Goal: Transaction & Acquisition: Purchase product/service

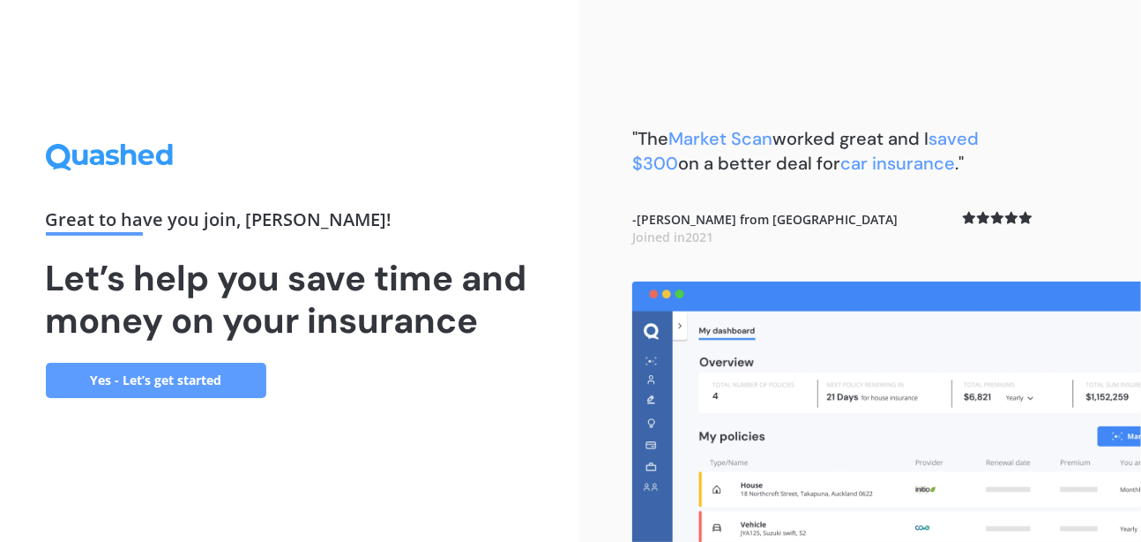
click at [230, 376] on link "Yes - Let’s get started" at bounding box center [156, 380] width 221 height 35
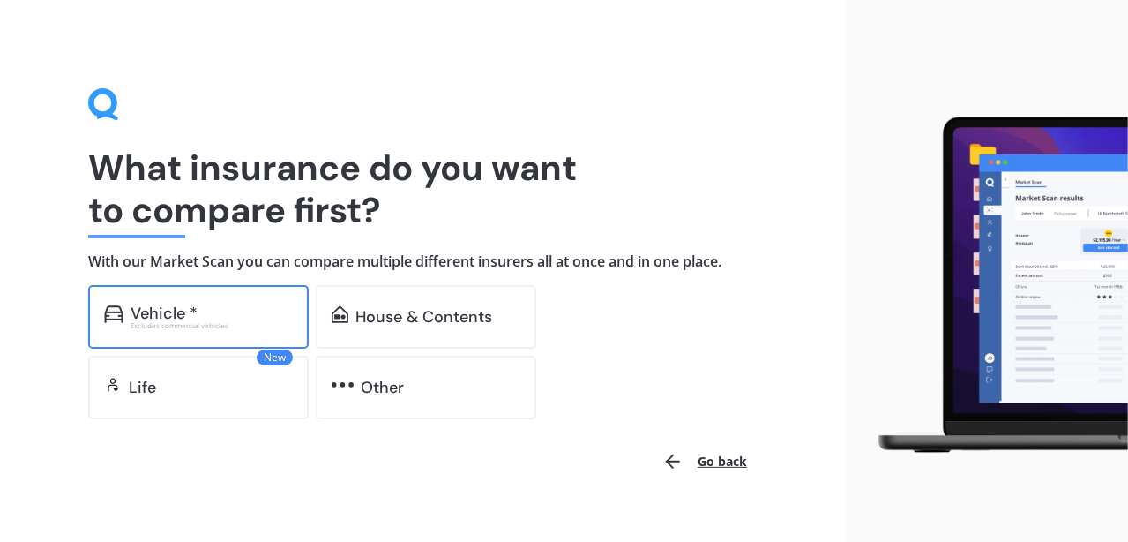
click at [197, 314] on div "Vehicle *" at bounding box center [212, 313] width 162 height 18
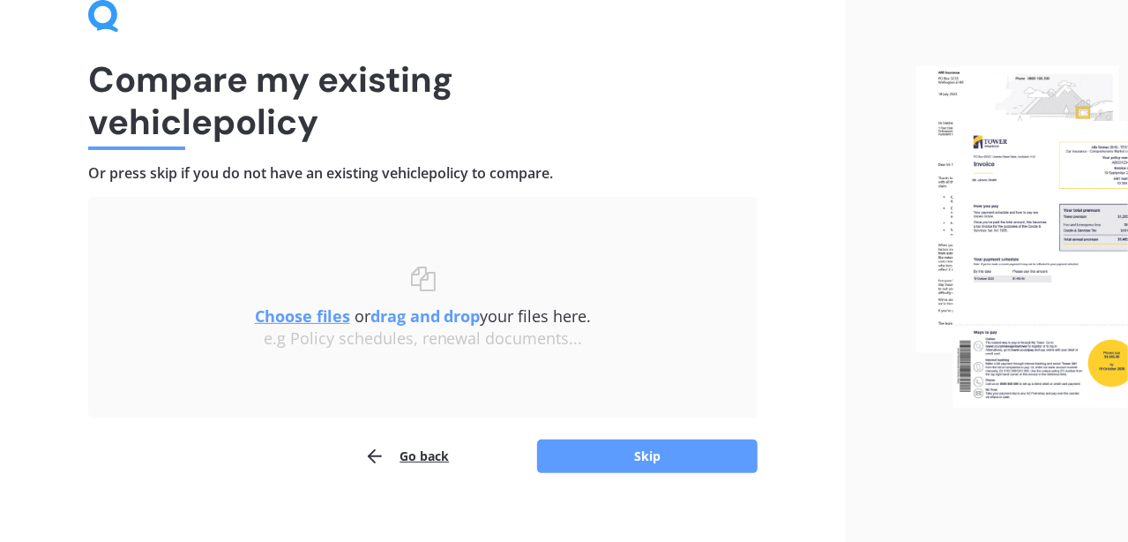
scroll to position [108, 0]
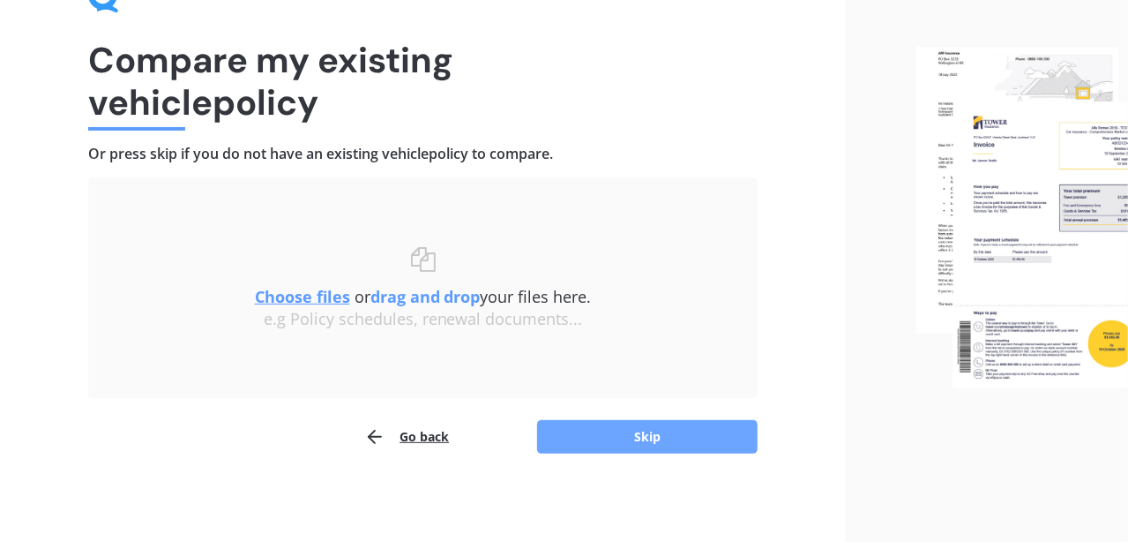
click at [602, 434] on button "Skip" at bounding box center [647, 437] width 221 height 34
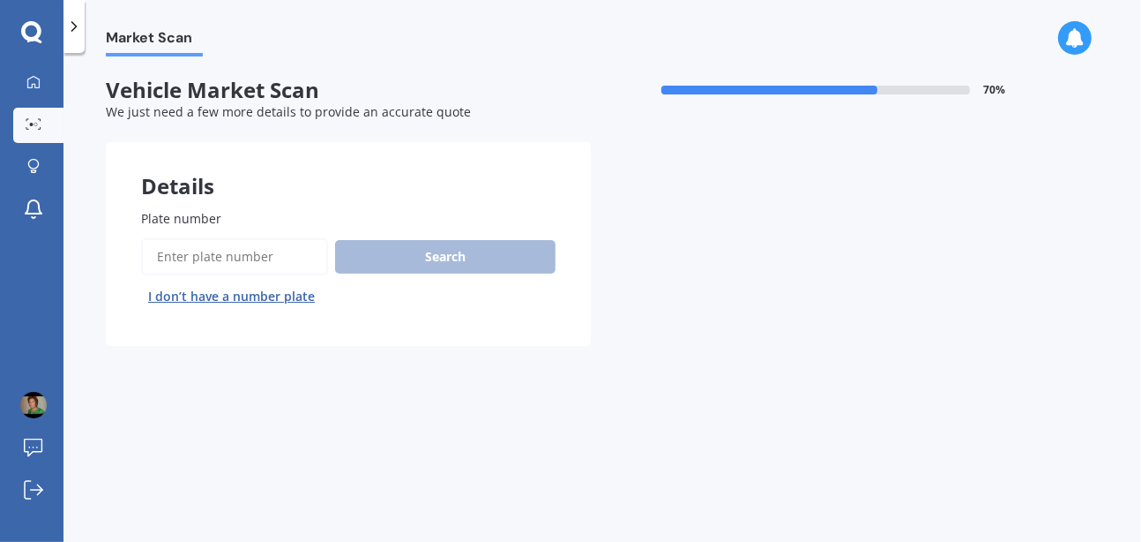
click at [301, 255] on input "Plate number" at bounding box center [234, 256] width 187 height 37
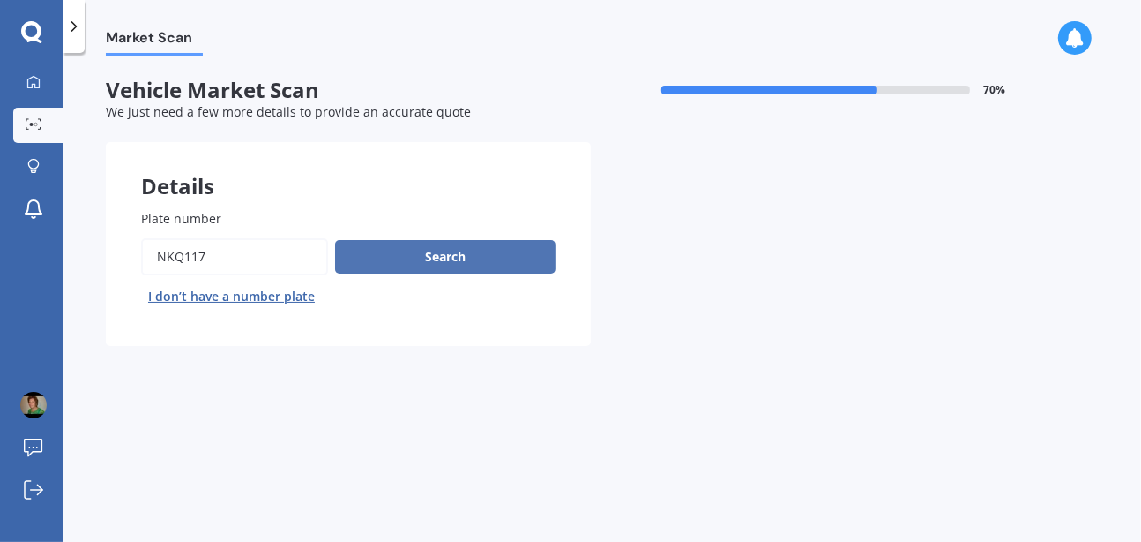
type input "NKQ117"
click at [379, 246] on button "Search" at bounding box center [445, 257] width 221 height 34
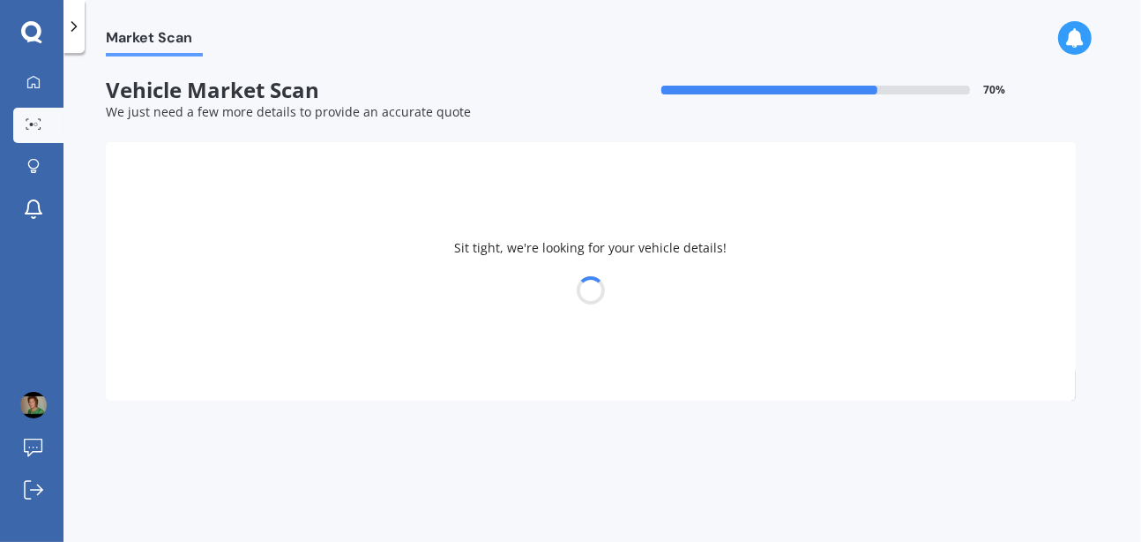
select select "MITSUBISHI"
select select "ASX"
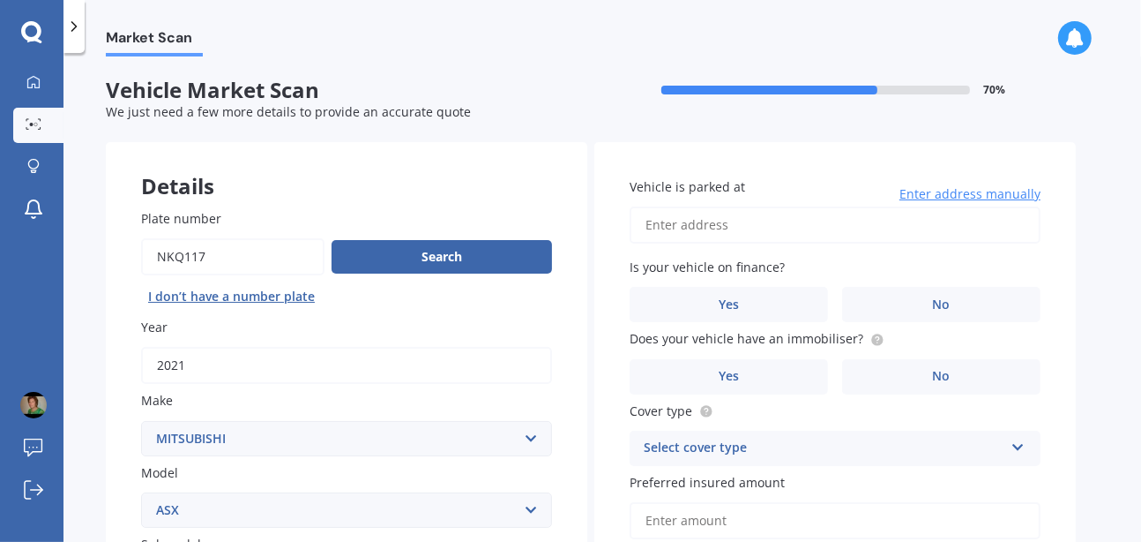
click at [679, 222] on input "Vehicle is parked at" at bounding box center [835, 224] width 411 height 37
type input "1 Noel Bull Avenue, Te Hapara, Gisborne 4010"
select select "21"
select select "08"
select select "1953"
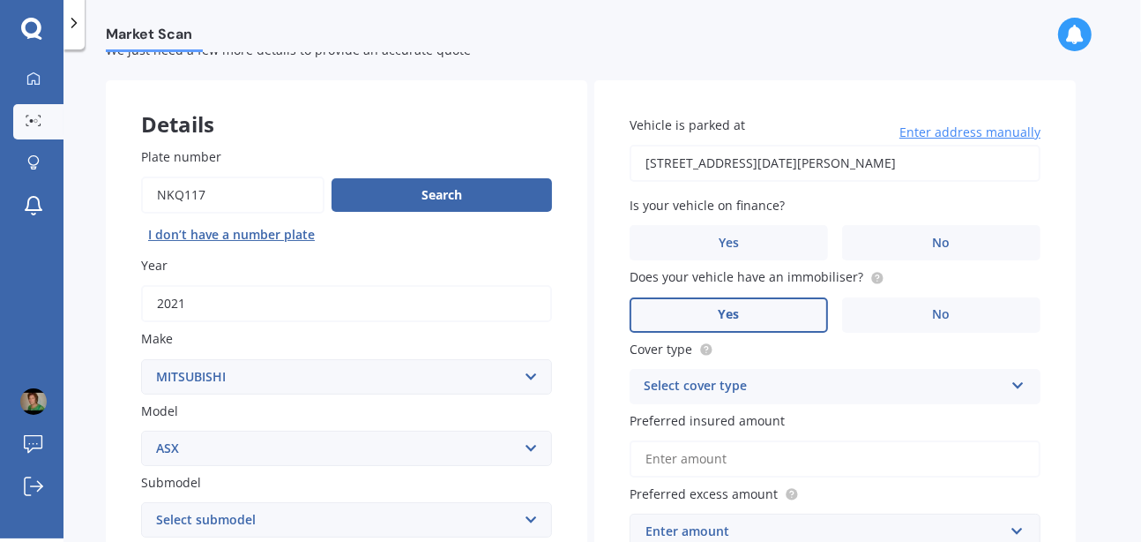
scroll to position [122, 0]
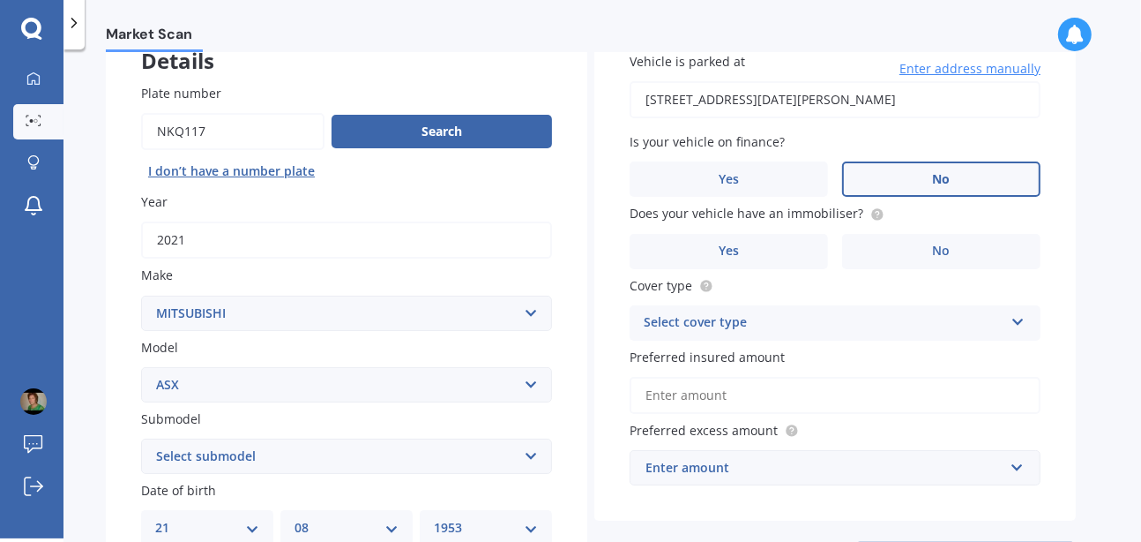
click at [924, 167] on label "No" at bounding box center [941, 178] width 198 height 35
click at [0, 0] on input "No" at bounding box center [0, 0] width 0 height 0
click at [923, 237] on label "No" at bounding box center [941, 251] width 198 height 35
click at [0, 0] on input "No" at bounding box center [0, 0] width 0 height 0
click at [1012, 313] on icon at bounding box center [1018, 318] width 15 height 12
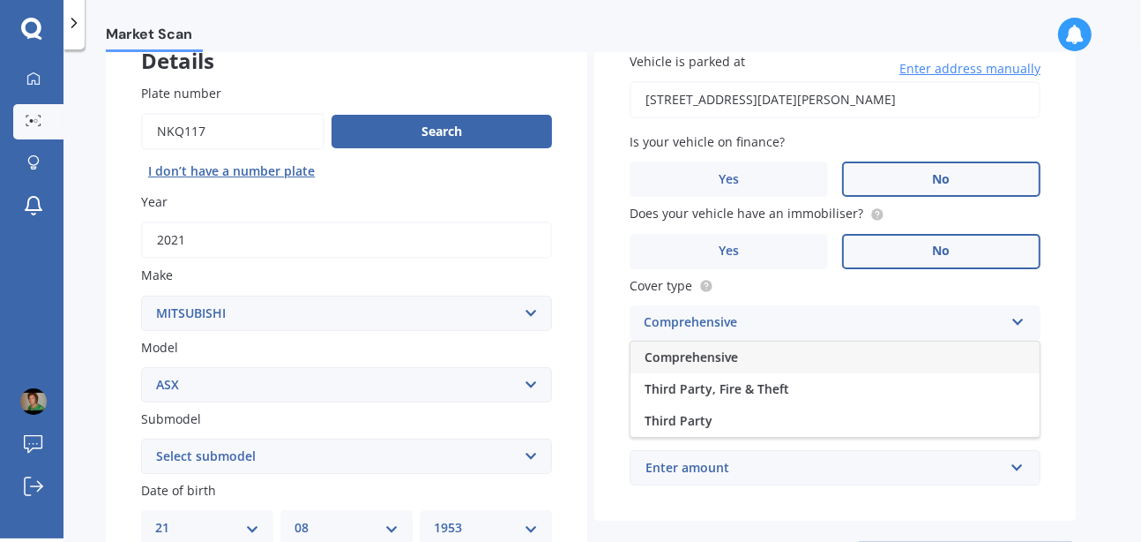
click at [768, 347] on div "Comprehensive" at bounding box center [835, 357] width 409 height 32
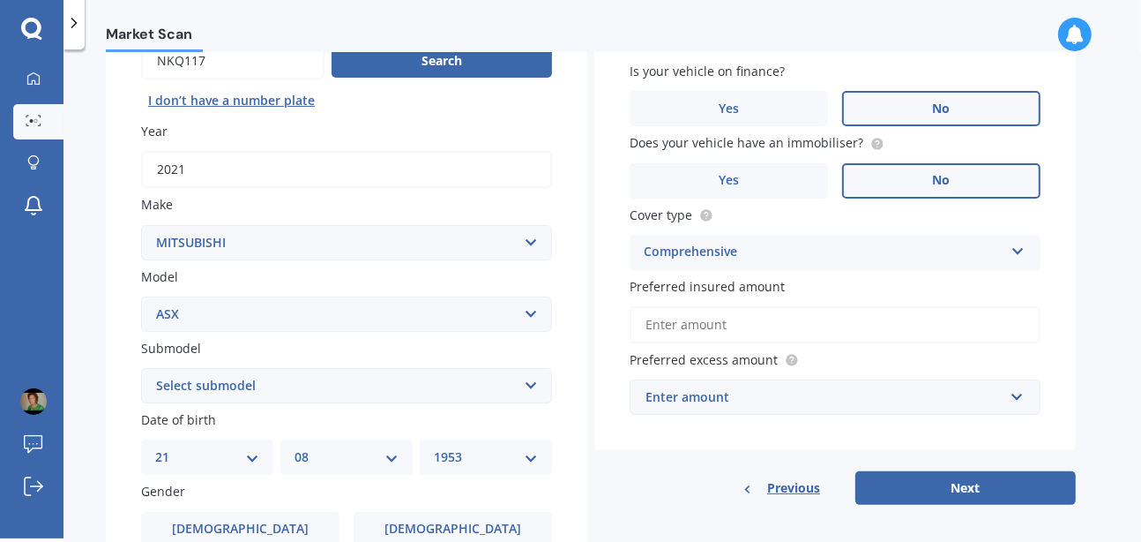
scroll to position [198, 0]
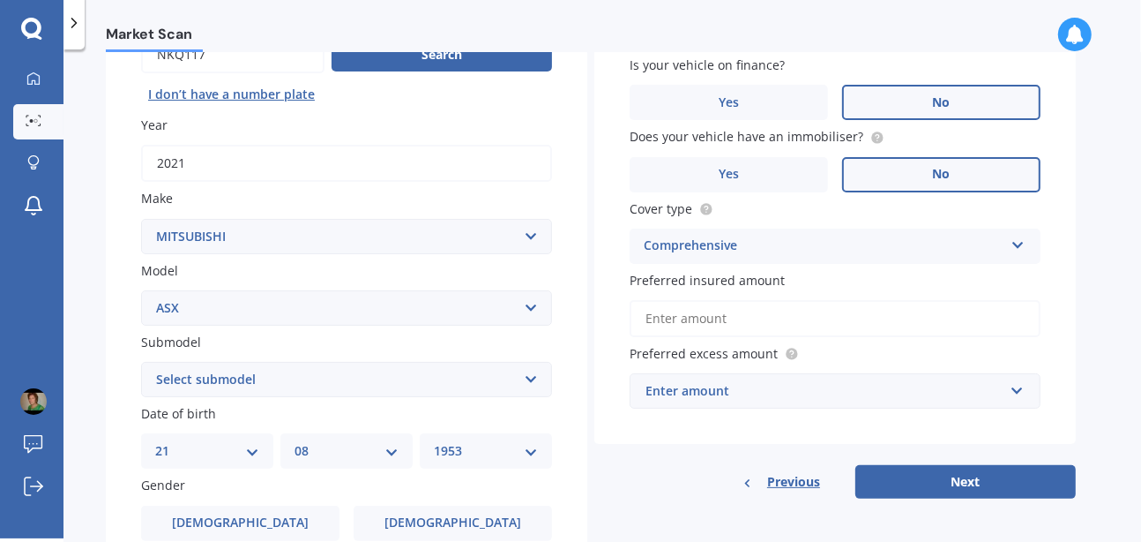
click at [789, 306] on input "Preferred insured amount" at bounding box center [835, 318] width 411 height 37
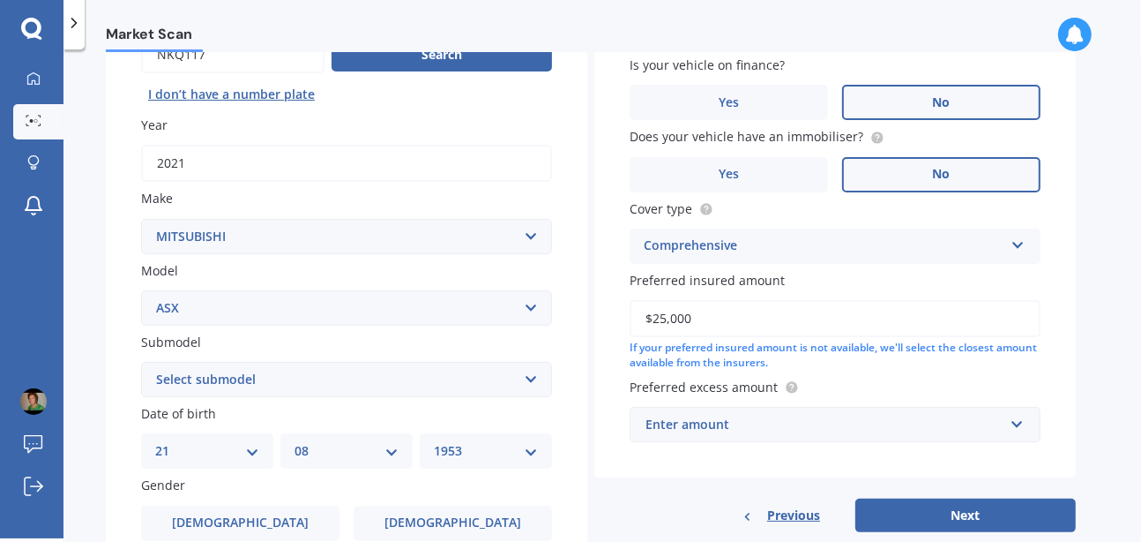
type input "$25,000"
click at [694, 425] on div "Enter amount" at bounding box center [825, 424] width 358 height 19
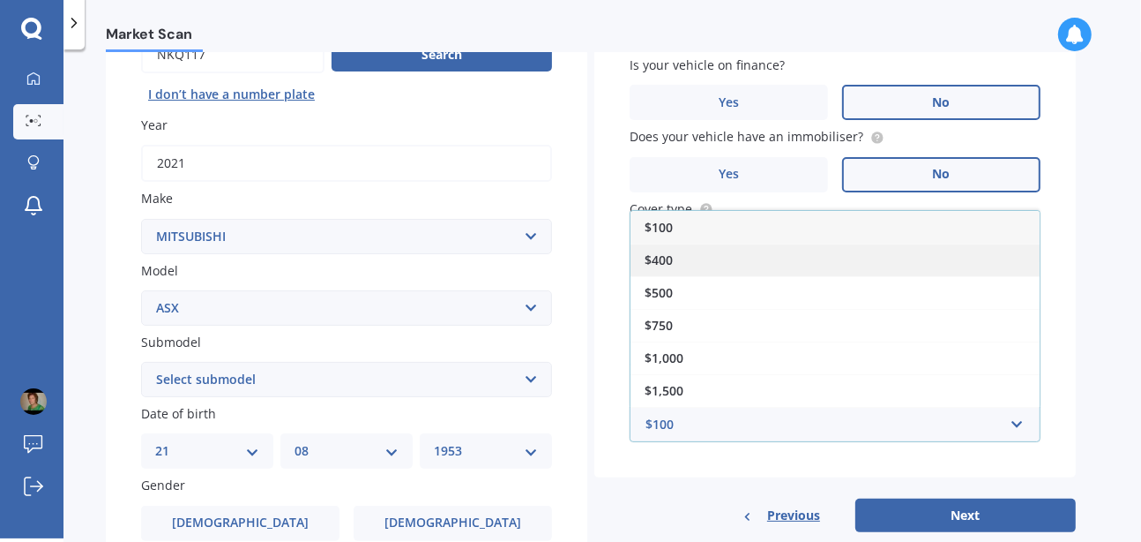
click at [667, 256] on span "$400" at bounding box center [659, 259] width 28 height 17
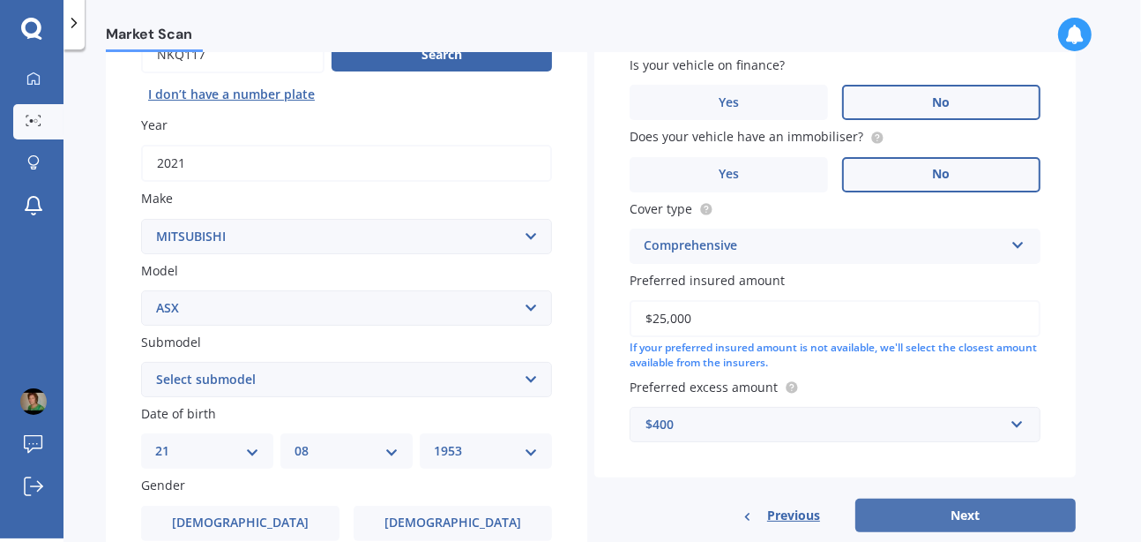
click at [893, 505] on button "Next" at bounding box center [966, 515] width 221 height 34
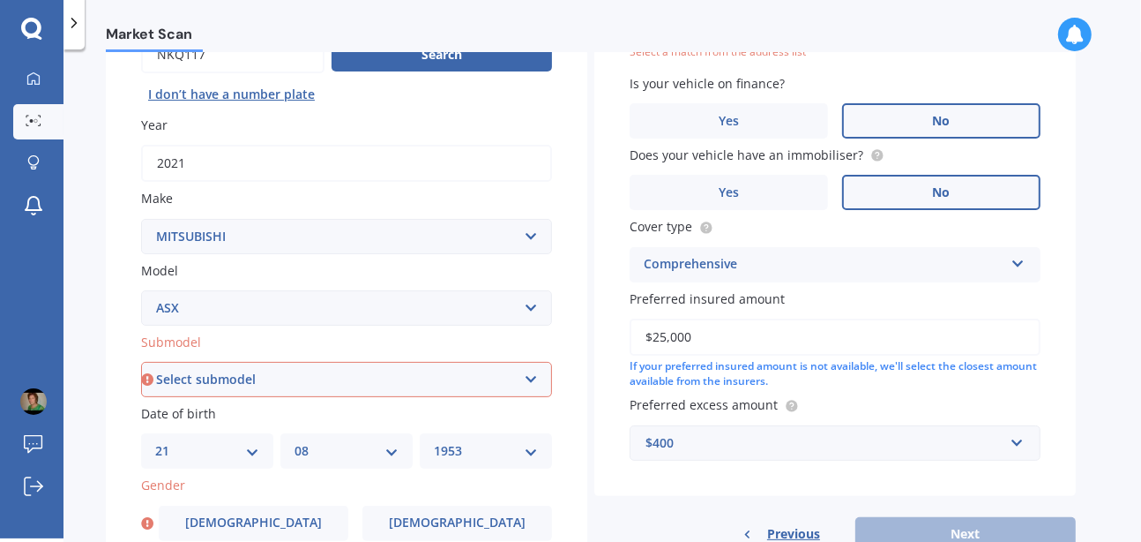
click at [531, 371] on select "Select submodel (All Other) BLK 2.0P/CVT Diesel LS Sport VRX petrol VRX turbo d…" at bounding box center [346, 379] width 411 height 35
select select "BLK 2.0P/CVT"
click at [141, 362] on select "Select submodel (All Other) BLK 2.0P/CVT Diesel LS Sport VRX petrol VRX turbo d…" at bounding box center [346, 379] width 411 height 35
click at [314, 150] on input "2021" at bounding box center [346, 163] width 411 height 37
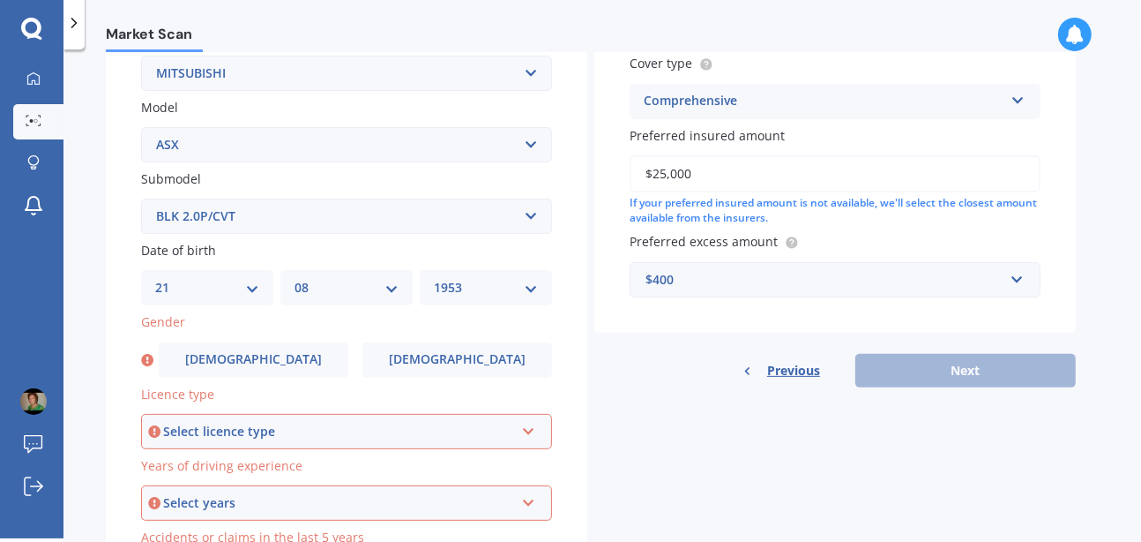
scroll to position [432, 0]
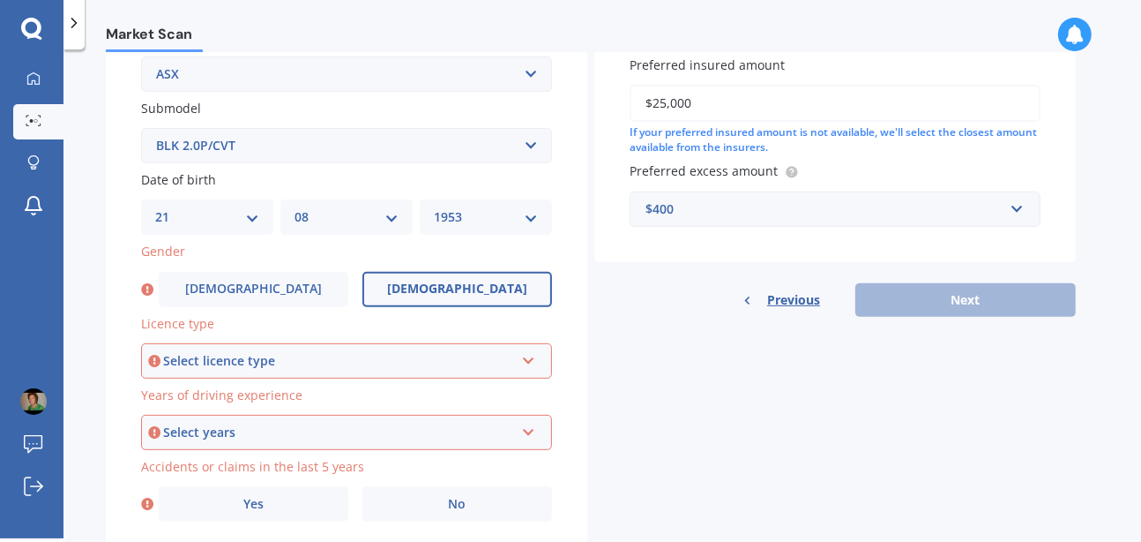
click at [501, 275] on label "Female" at bounding box center [458, 289] width 190 height 35
click at [0, 0] on input "Female" at bounding box center [0, 0] width 0 height 0
click at [542, 347] on div "Select licence type NZ Full NZ Restricted NZ Learners Australia United Kingdom …" at bounding box center [346, 360] width 411 height 35
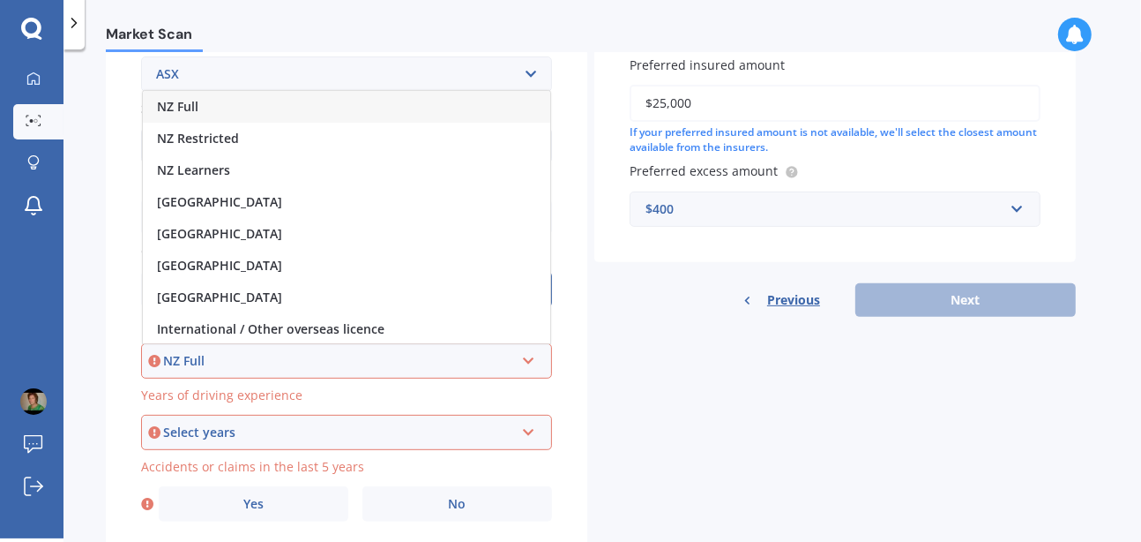
click at [195, 103] on span "NZ Full" at bounding box center [177, 106] width 41 height 17
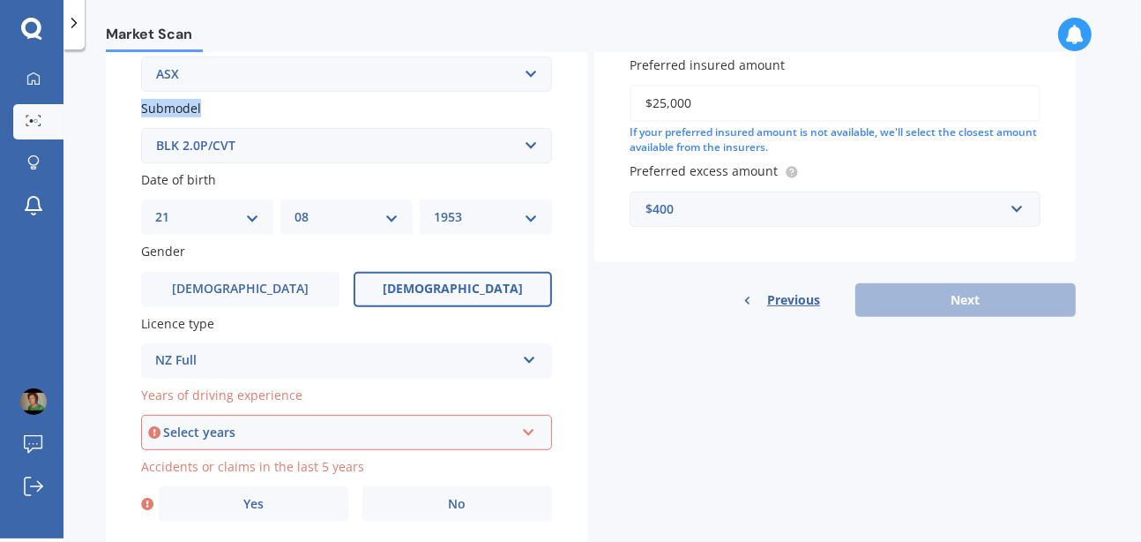
click at [195, 103] on span "Submodel" at bounding box center [171, 108] width 60 height 17
click at [195, 128] on select "Select submodel (All Other) BLK 2.0P/CVT Diesel LS Sport VRX petrol VRX turbo d…" at bounding box center [346, 145] width 411 height 35
click at [528, 425] on icon at bounding box center [528, 428] width 15 height 12
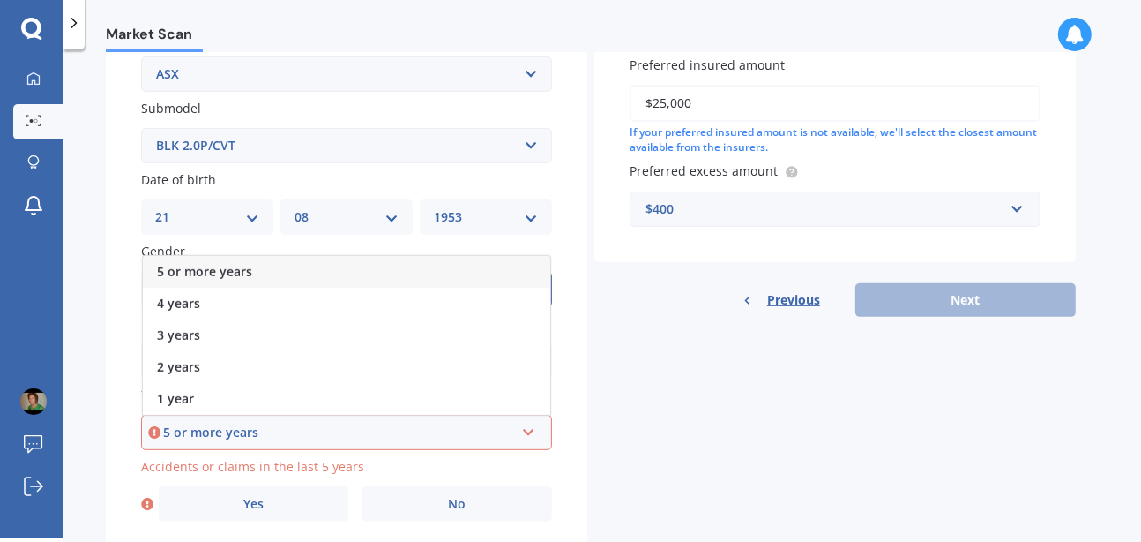
click at [325, 260] on div "5 or more years" at bounding box center [346, 272] width 407 height 32
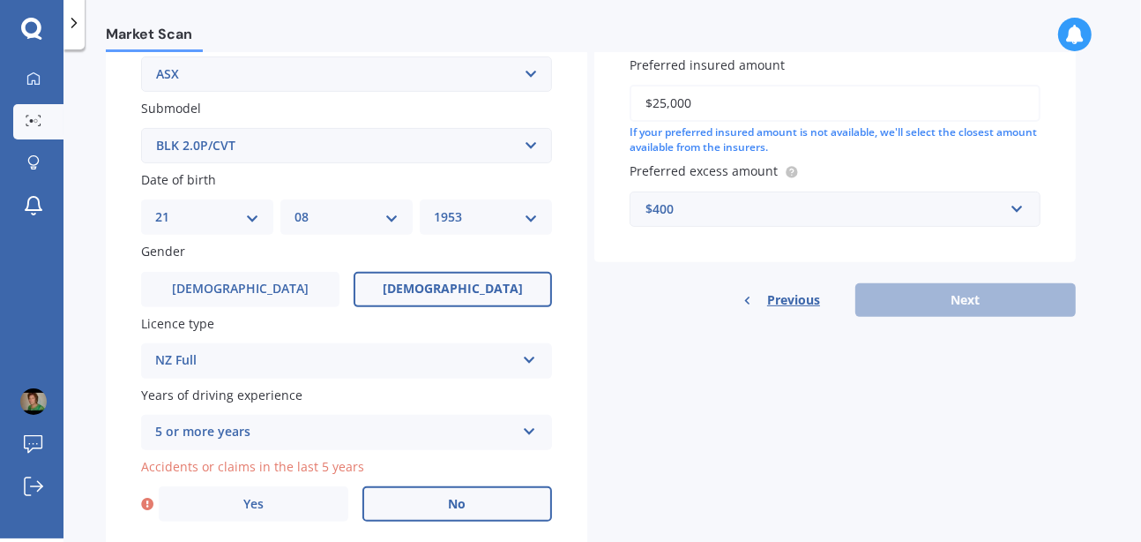
click at [443, 497] on label "No" at bounding box center [458, 503] width 190 height 35
click at [0, 0] on input "No" at bounding box center [0, 0] width 0 height 0
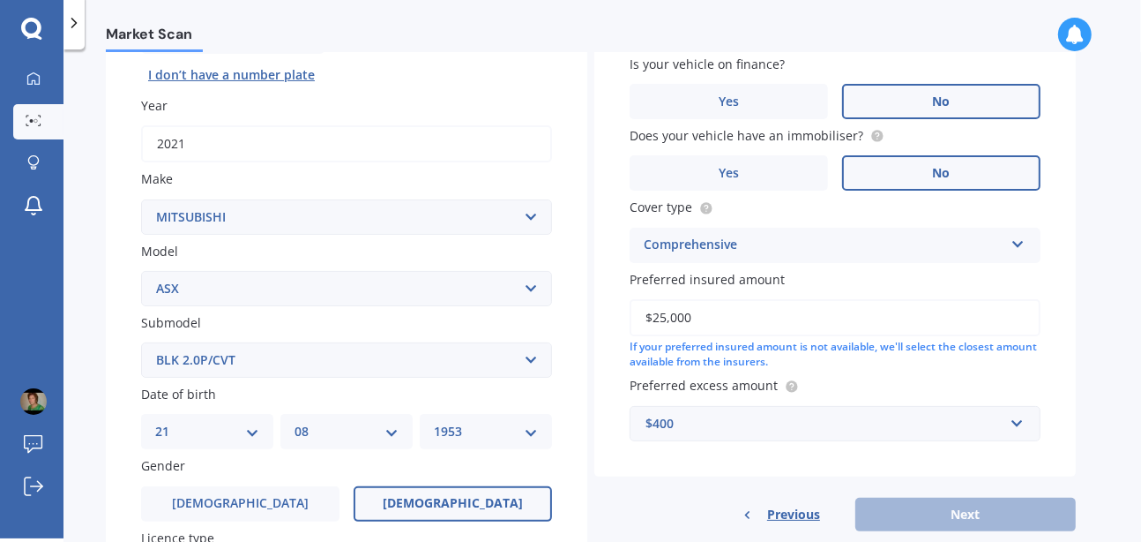
scroll to position [120, 0]
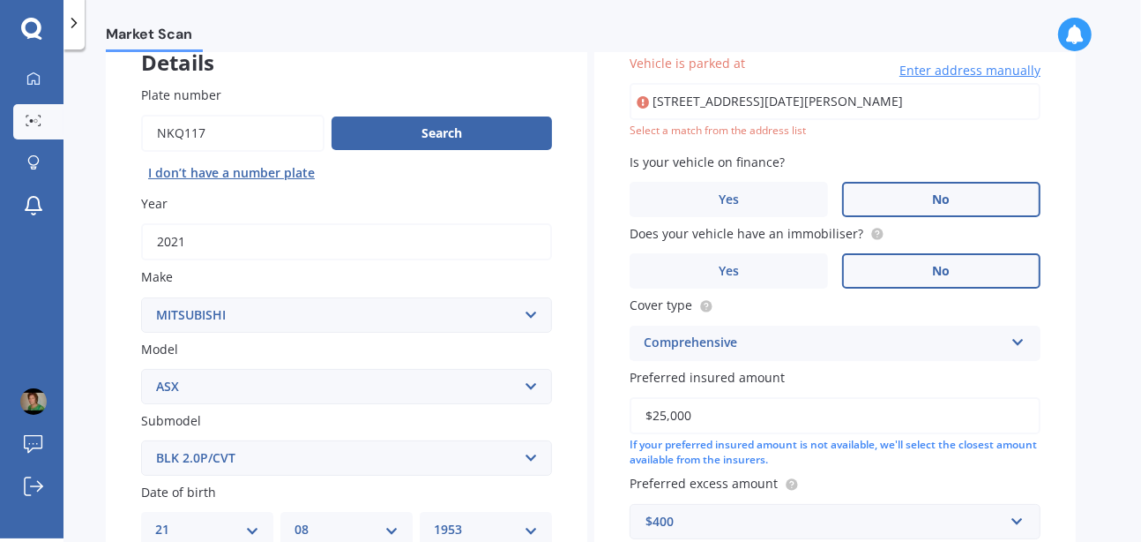
click at [953, 68] on span "Enter address manually" at bounding box center [970, 71] width 141 height 18
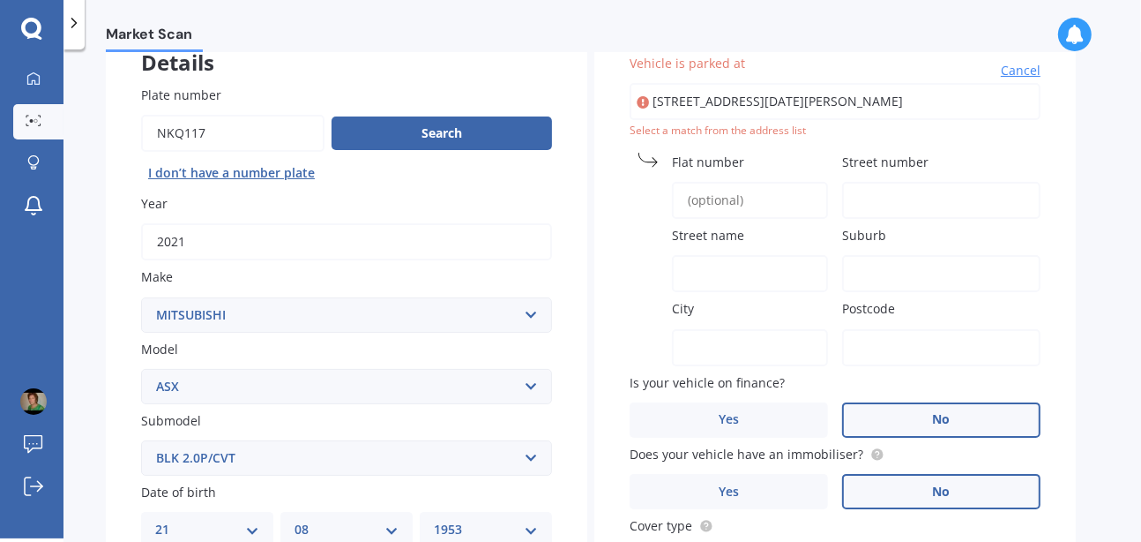
click at [943, 100] on input "1 Noel Bull Avenue, Te Hapara, Gisborne 4010" at bounding box center [835, 101] width 411 height 37
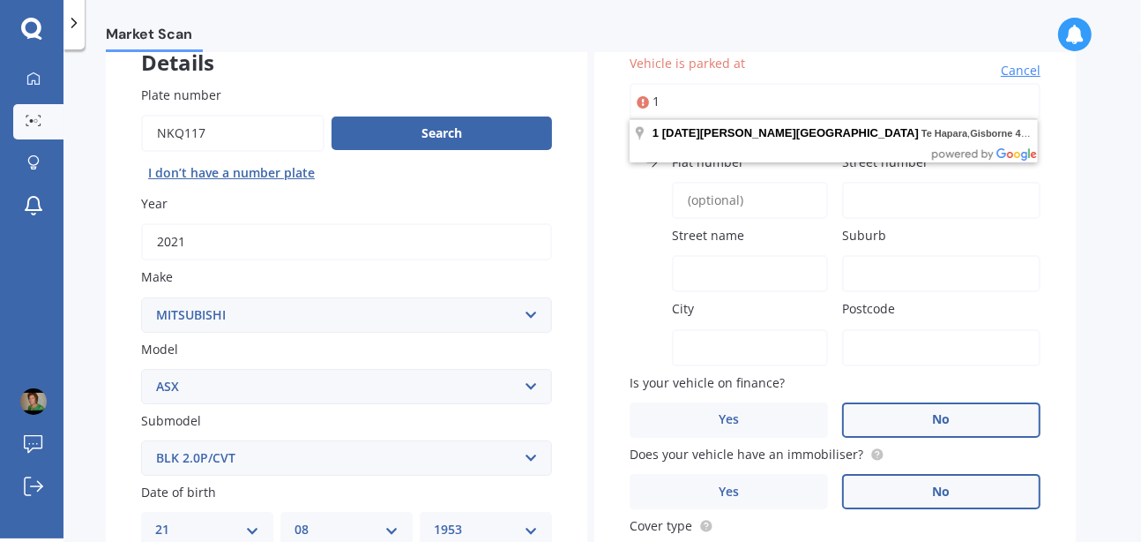
type input "1"
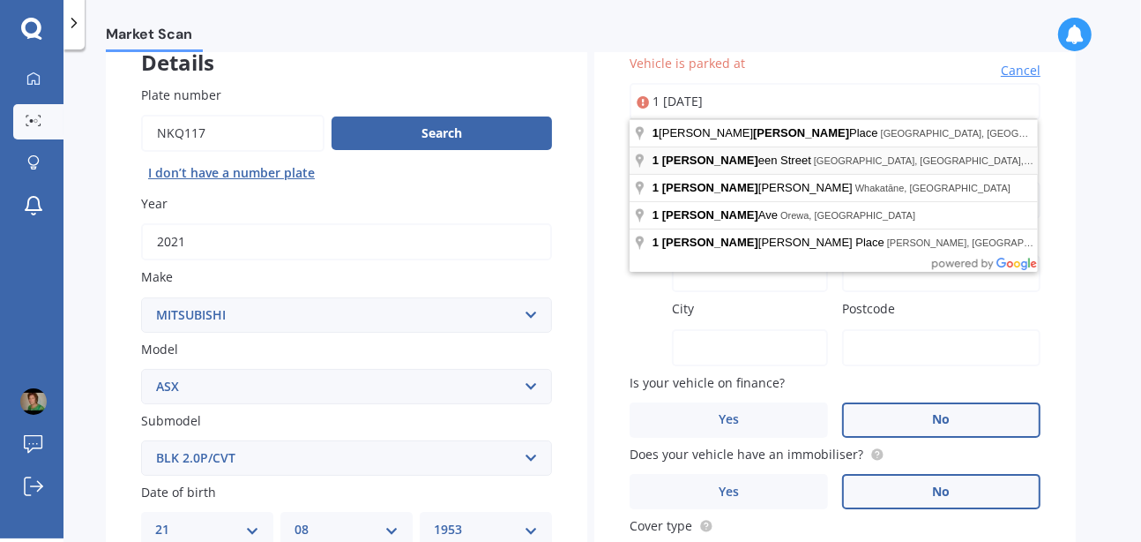
type input "1 Noel Bull Avenue, Te Hapara, Gisborne 4010"
click at [1092, 294] on div "Market Scan Vehicle Market Scan 70 % We just need a few more details to provide…" at bounding box center [603, 297] width 1078 height 489
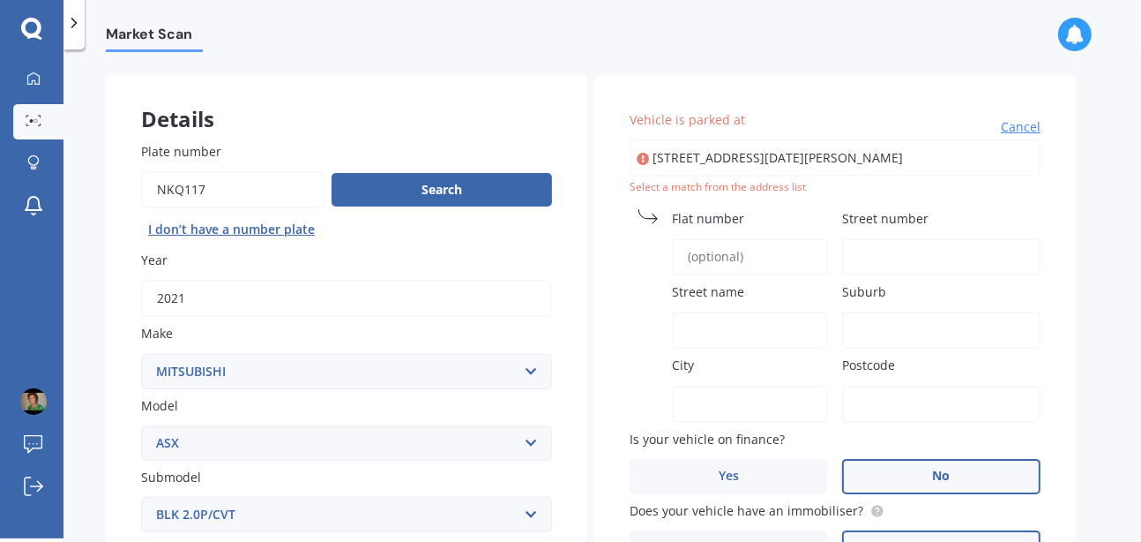
scroll to position [49, 0]
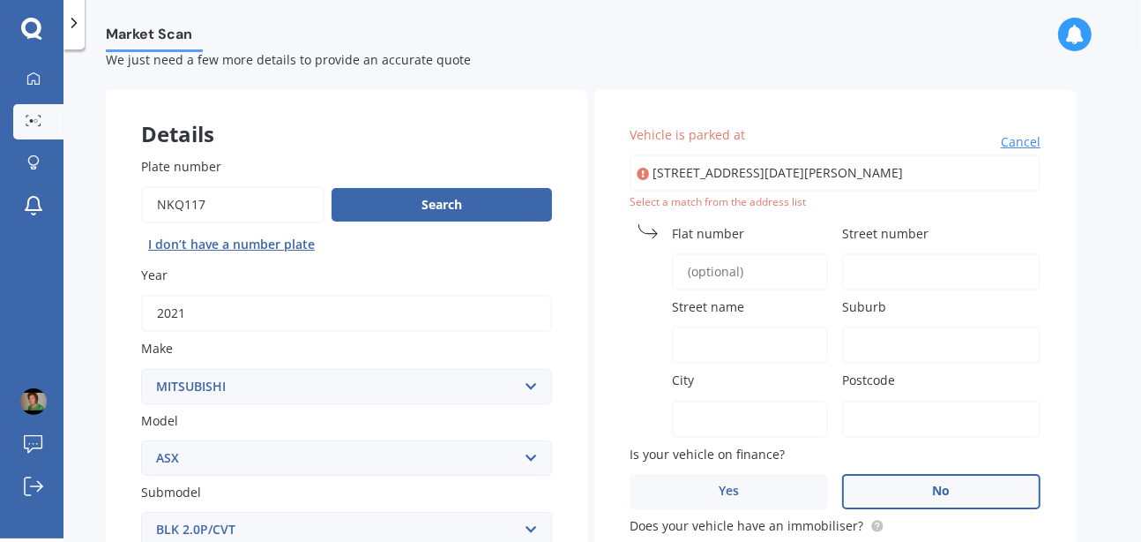
click at [869, 263] on input "Street number" at bounding box center [941, 271] width 198 height 37
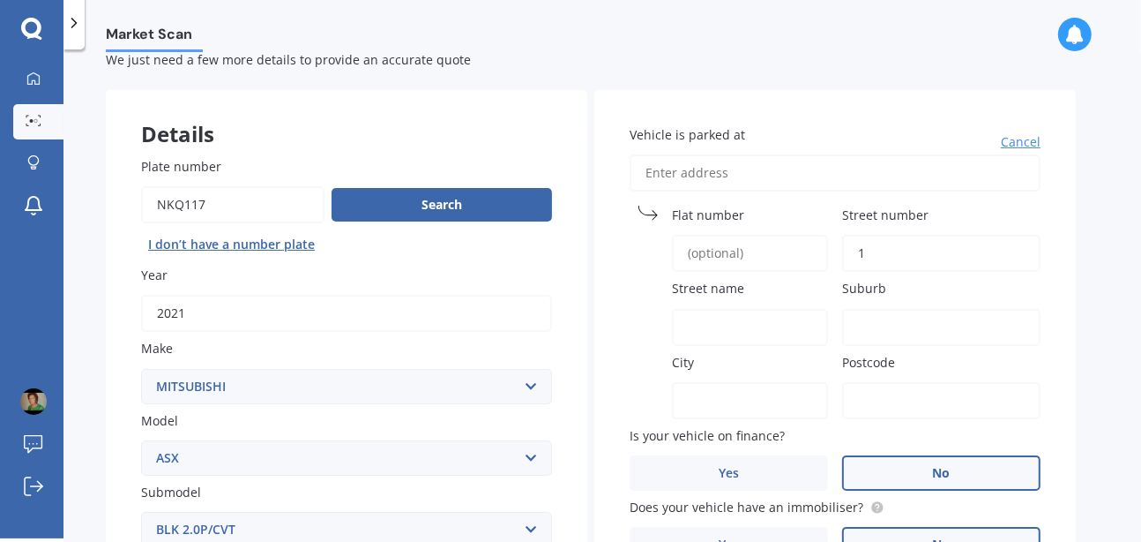
type input "1"
click at [739, 331] on input "Street name" at bounding box center [750, 327] width 156 height 37
type input "Noel bull Avenue"
click at [729, 389] on input "City" at bounding box center [750, 400] width 156 height 37
type input "Gisborne"
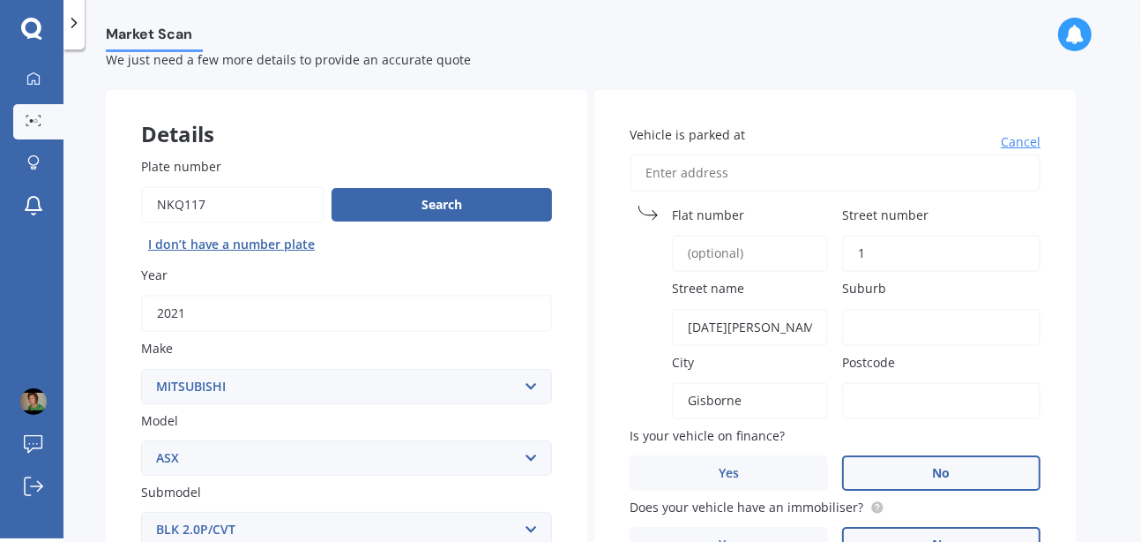
type input "Gisborne"
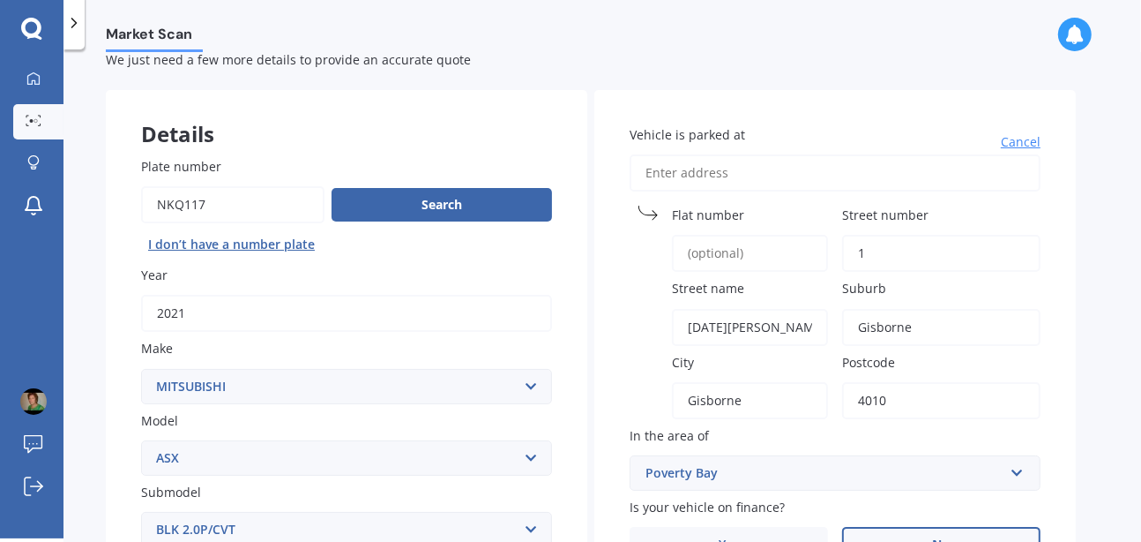
scroll to position [477, 0]
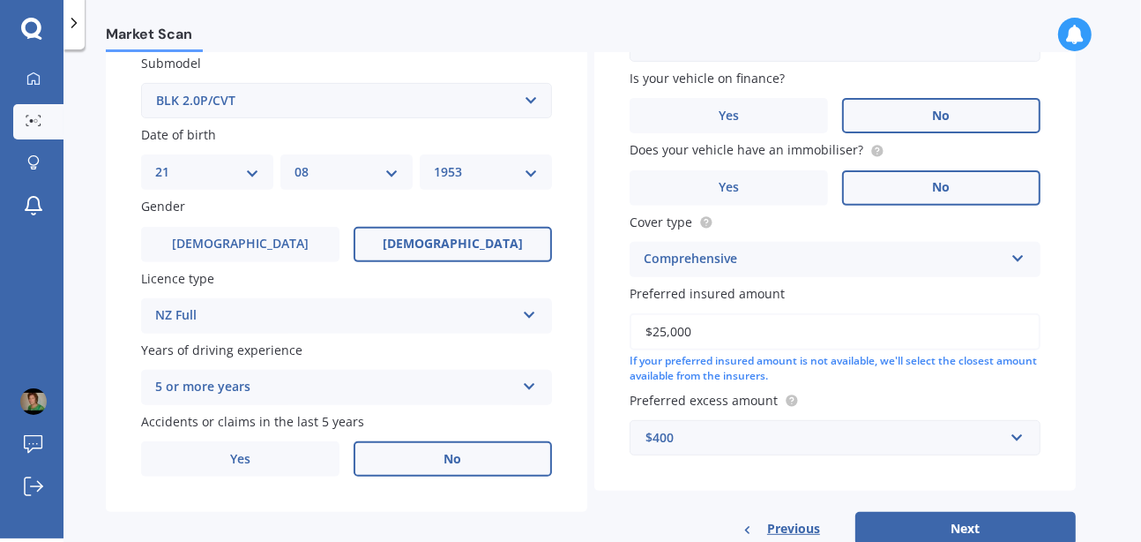
type input "4010"
click at [705, 495] on div "Vehicle is parked at Cancel Flat number Street number 1 Street name Noel bull A…" at bounding box center [835, 103] width 482 height 884
click at [926, 518] on button "Next" at bounding box center [966, 529] width 221 height 34
select select "21"
select select "08"
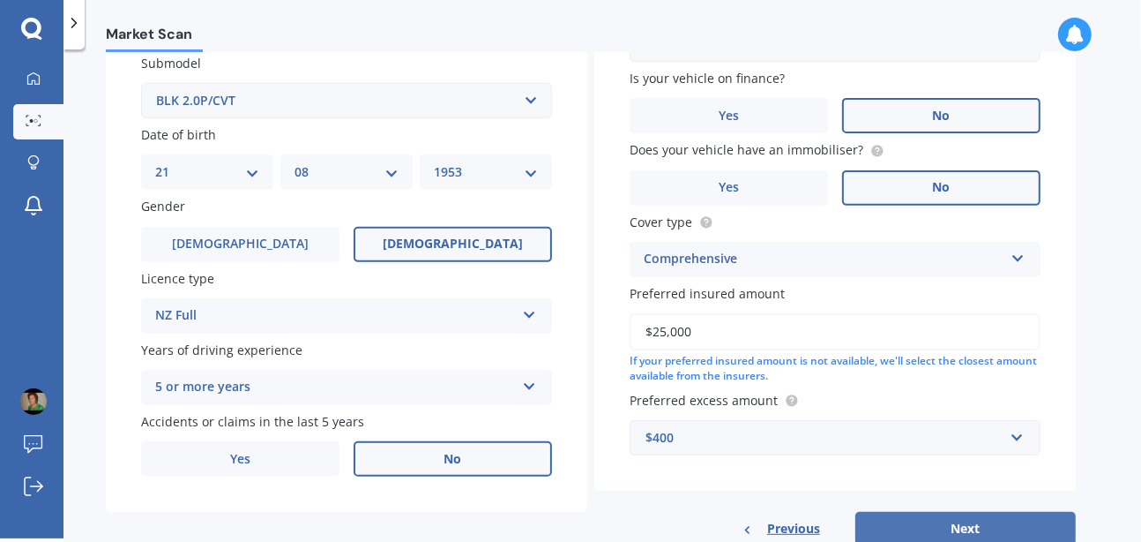
select select "1953"
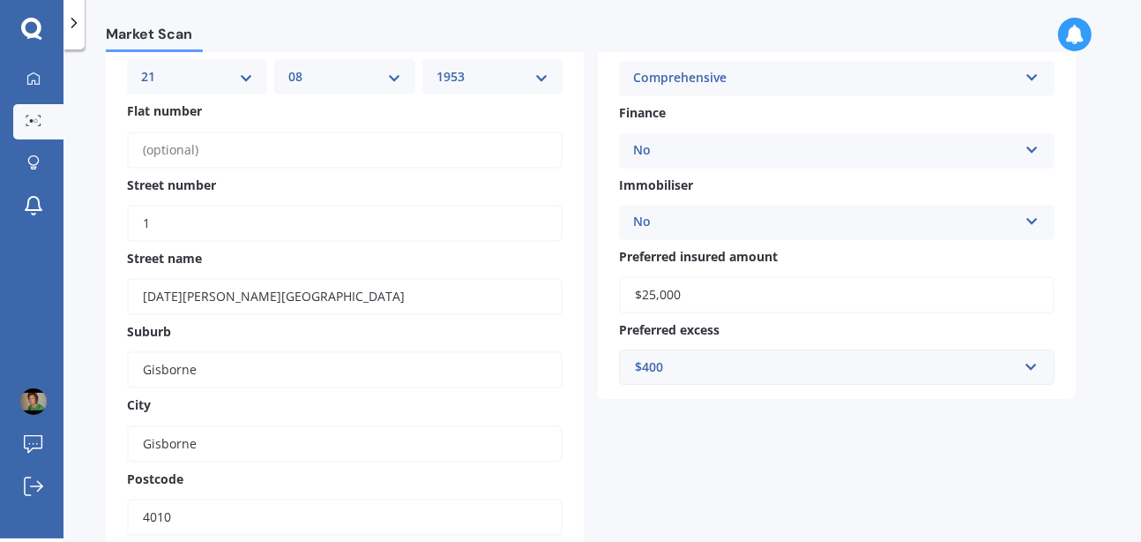
scroll to position [221, 0]
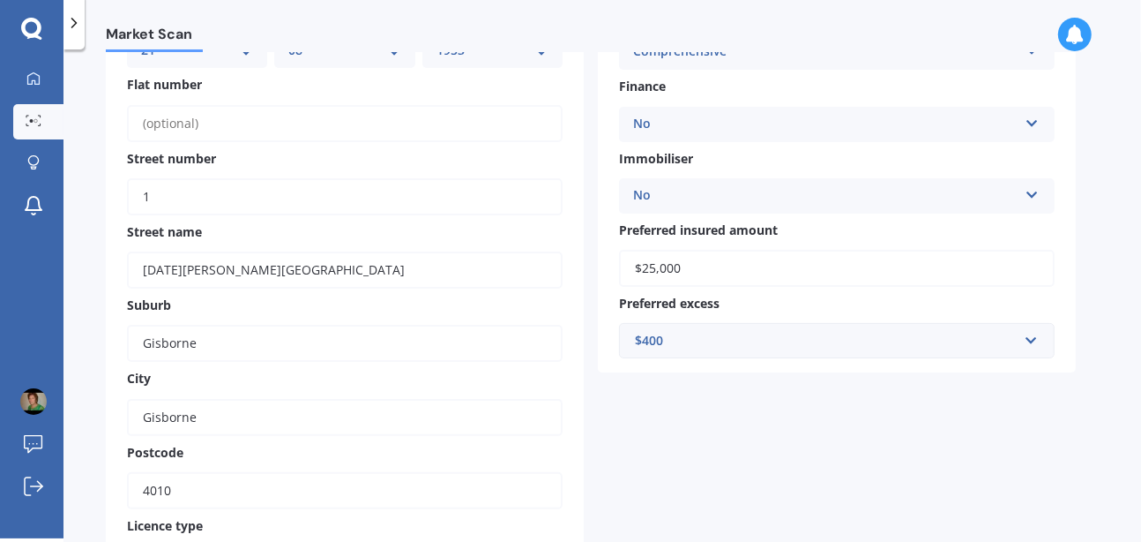
click at [318, 337] on input "Gisborne" at bounding box center [345, 343] width 436 height 37
type input "G"
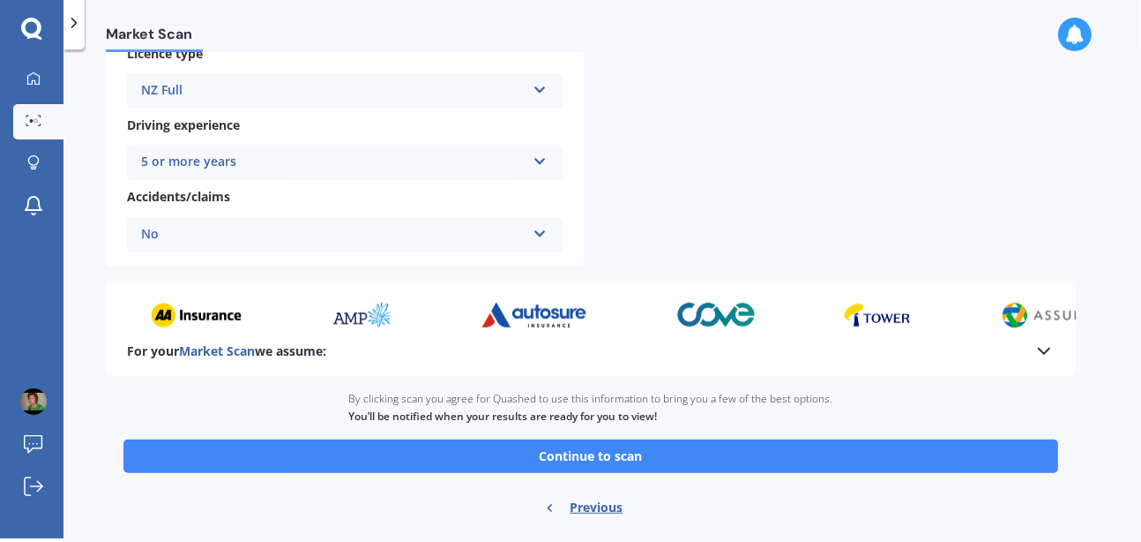
scroll to position [726, 0]
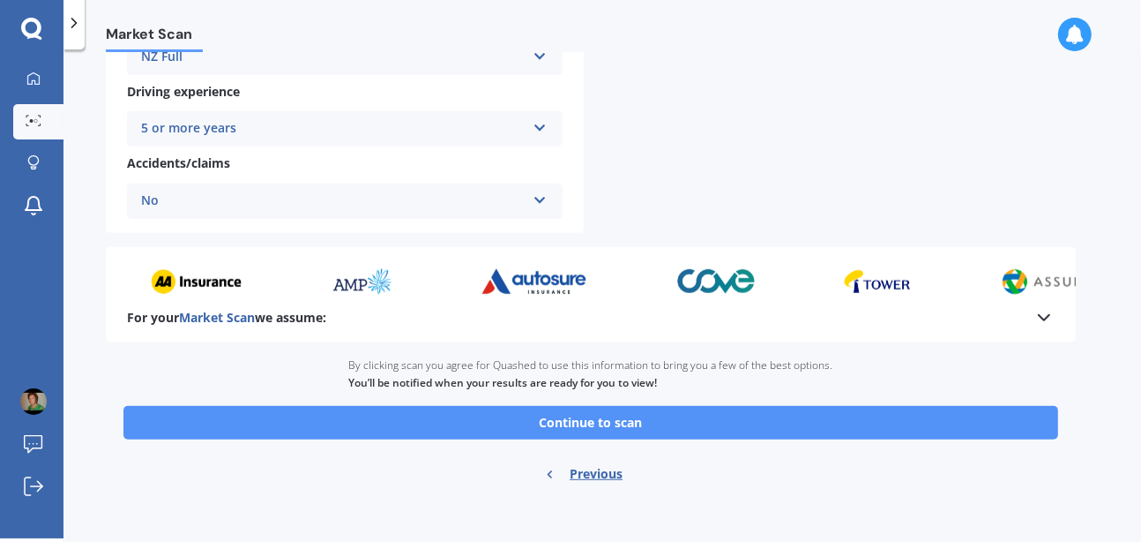
type input "Te Hapara"
click at [551, 412] on button "Continue to scan" at bounding box center [590, 423] width 935 height 34
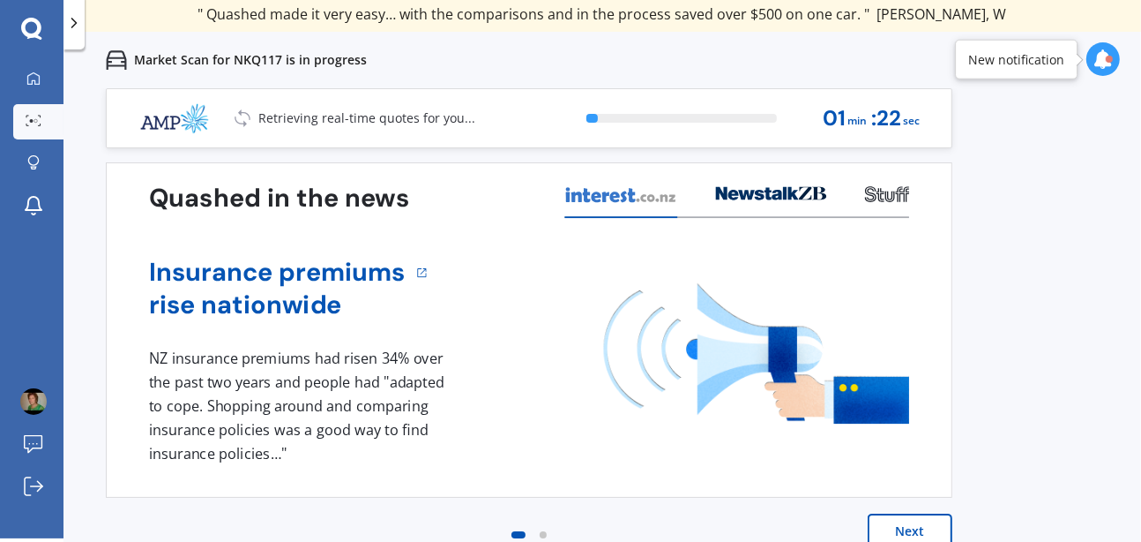
click at [894, 519] on button "Next" at bounding box center [910, 530] width 85 height 35
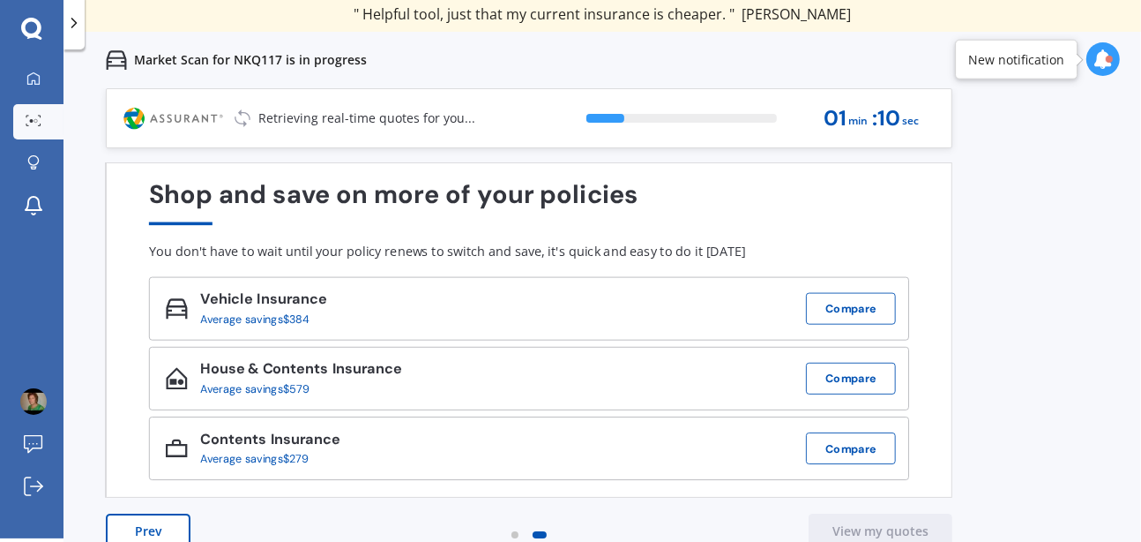
click at [1054, 173] on div "Previous 80,000+ Kiwi consumers have signed up to shop and save their insurance…" at bounding box center [603, 359] width 1078 height 542
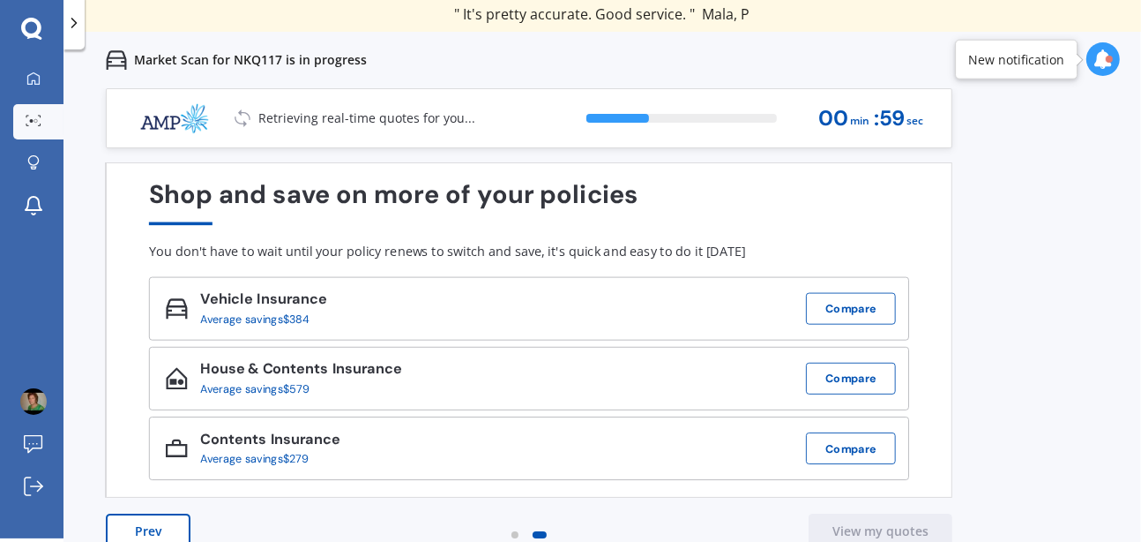
click at [1015, 165] on div "Previous 80,000+ Kiwi consumers have signed up to shop and save their insurance…" at bounding box center [603, 359] width 1078 height 542
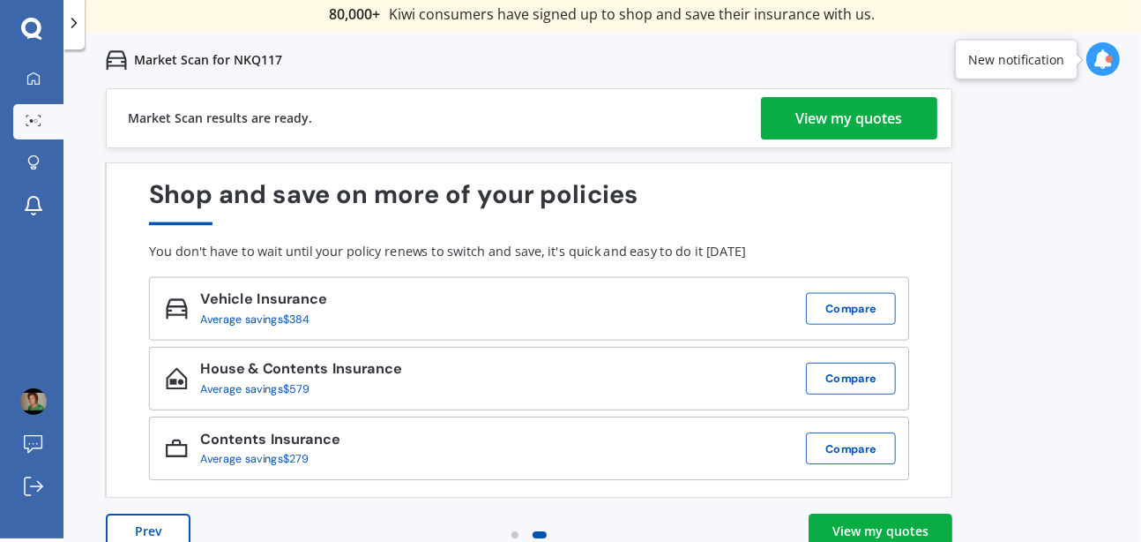
click at [872, 112] on div "View my quotes" at bounding box center [849, 118] width 107 height 42
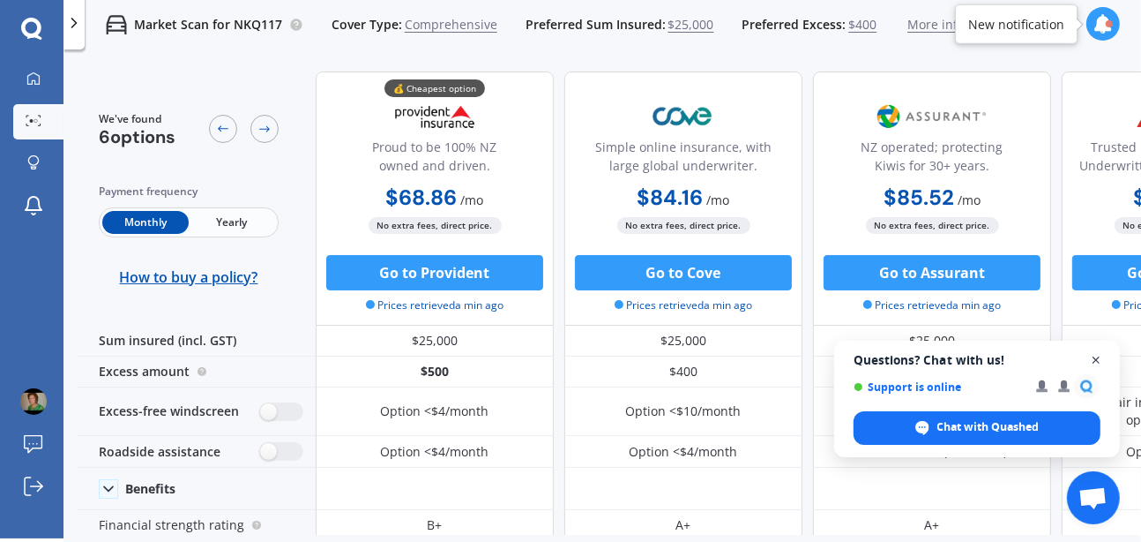
click at [1095, 355] on span "Close chat" at bounding box center [1097, 360] width 22 height 22
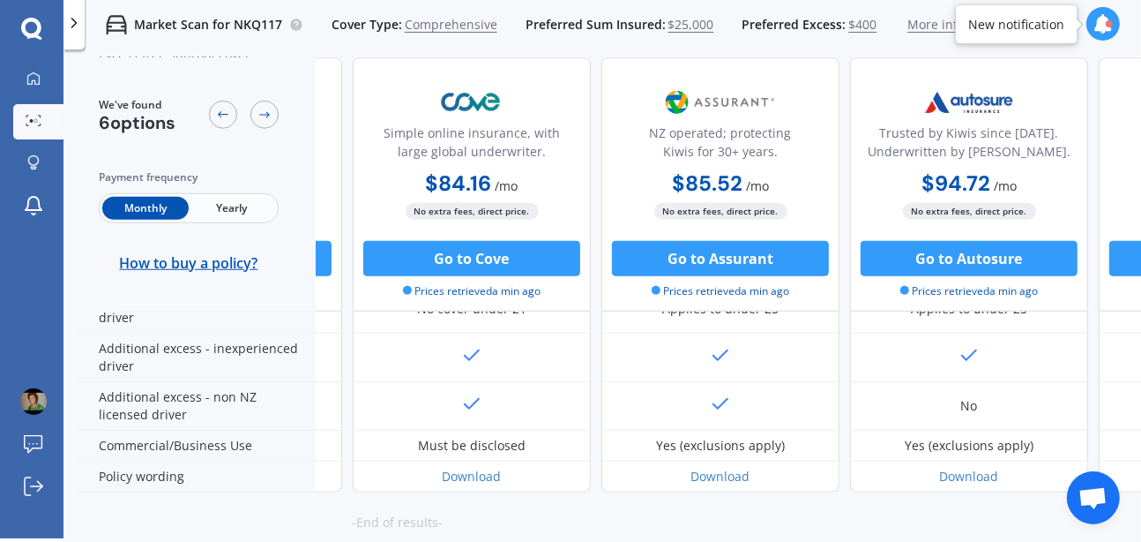
scroll to position [1012, 216]
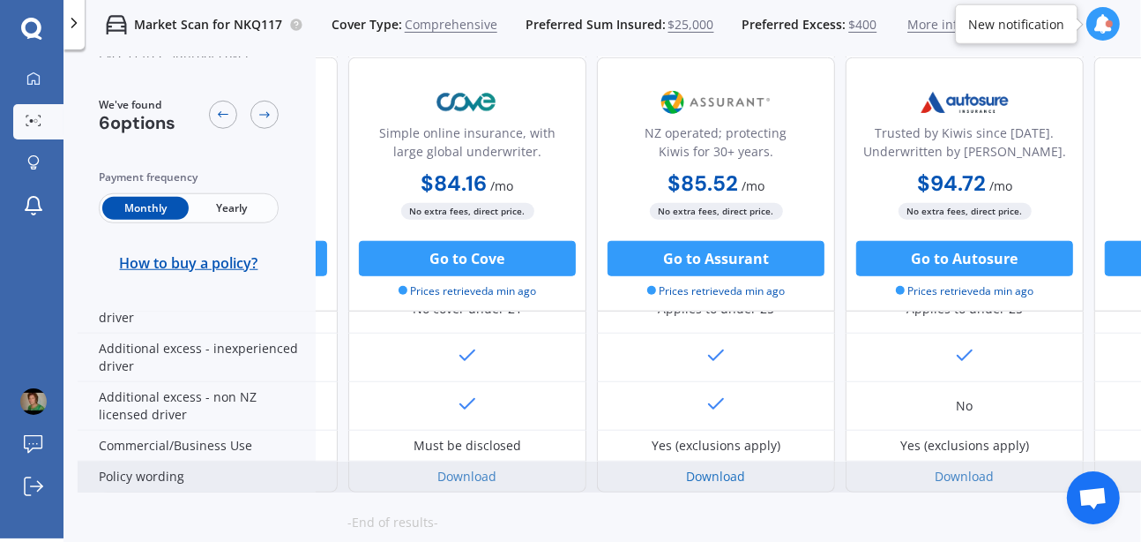
click at [707, 467] on link "Download" at bounding box center [716, 475] width 59 height 17
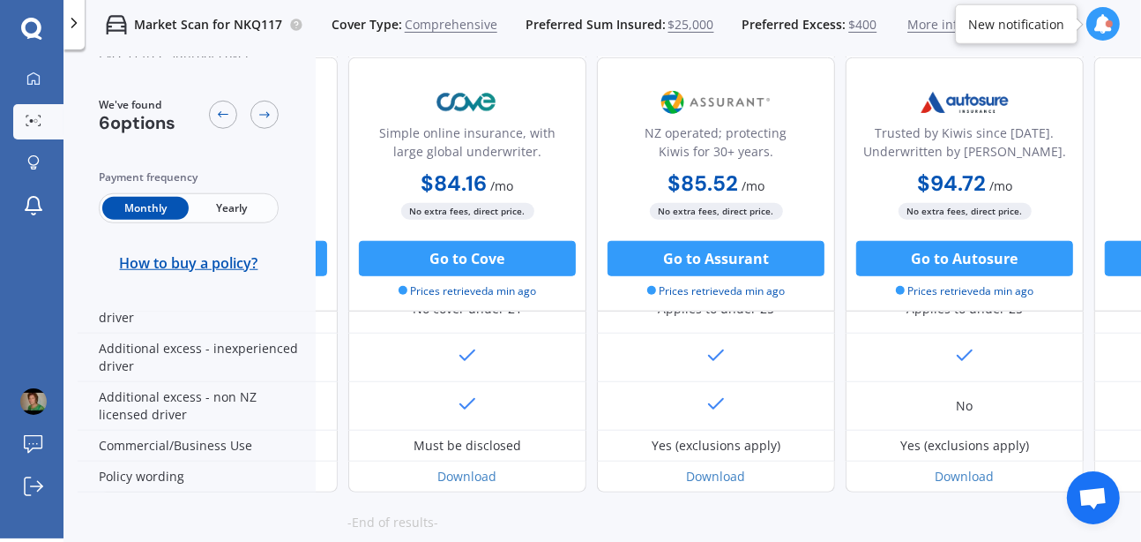
drag, startPoint x: 774, startPoint y: 520, endPoint x: 896, endPoint y: 490, distance: 125.4
click at [896, 492] on div "-End of results- Go back to the top" at bounding box center [394, 532] width 1064 height 81
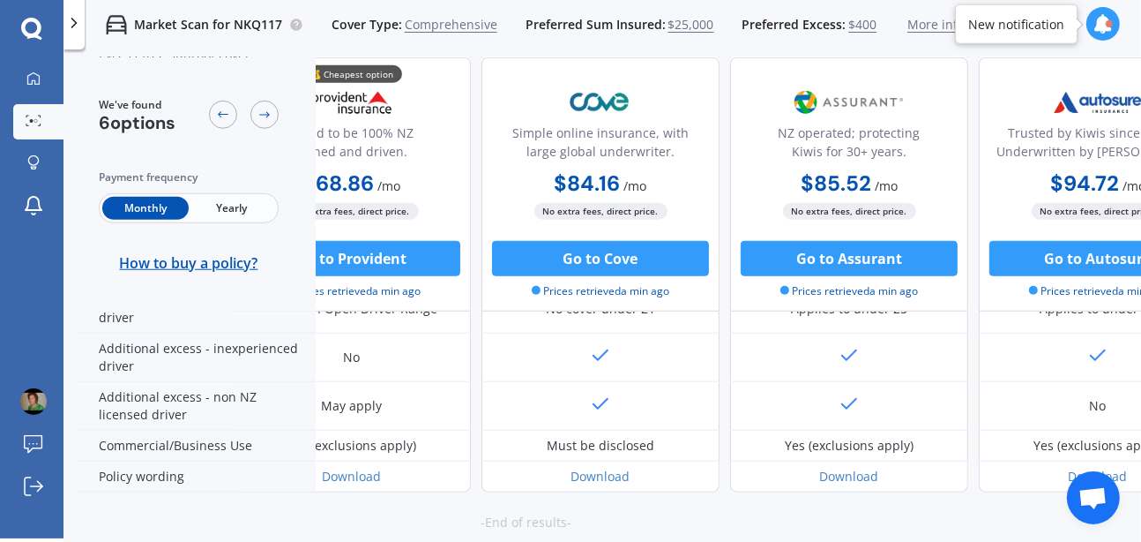
scroll to position [1012, 0]
